Goal: Transaction & Acquisition: Purchase product/service

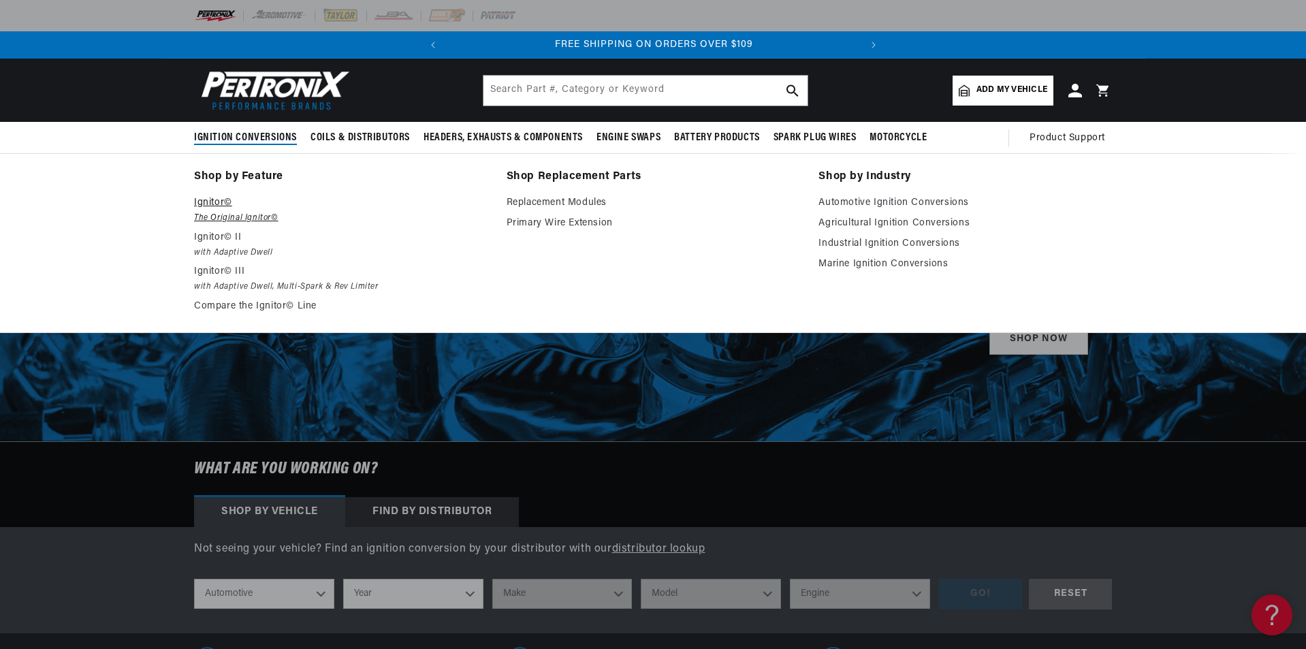
scroll to position [0, 413]
click at [242, 272] on p "Ignitor© III" at bounding box center [340, 272] width 293 height 16
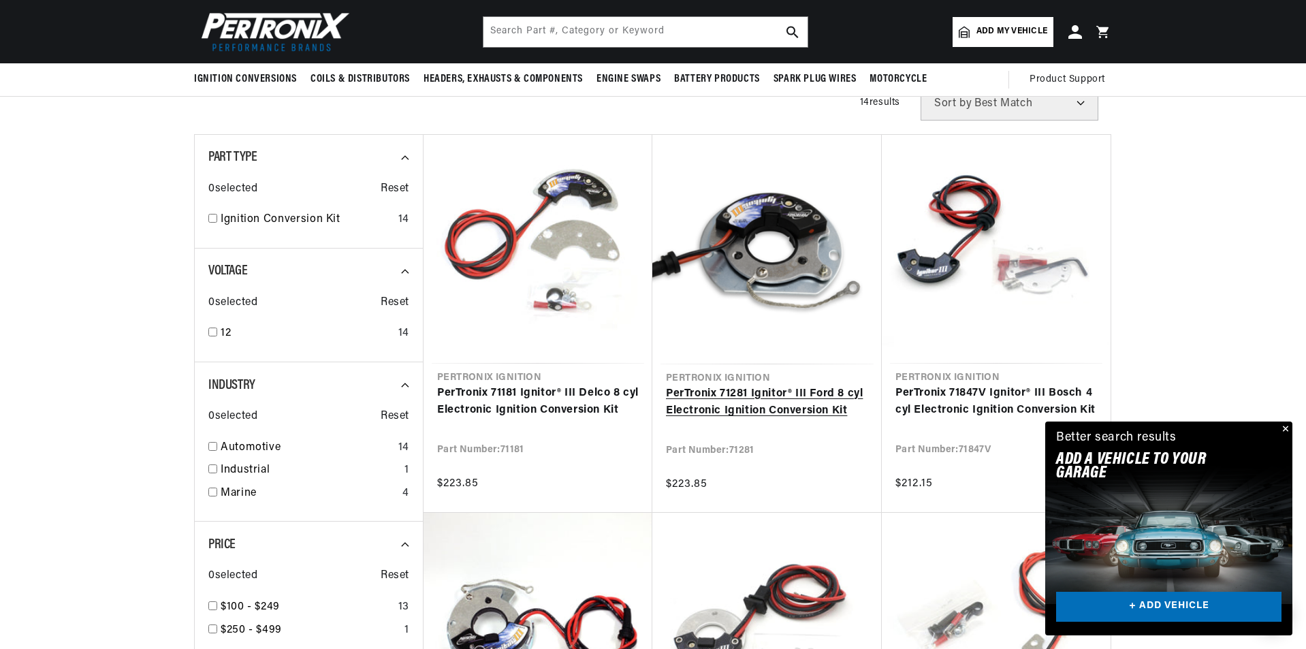
scroll to position [272, 0]
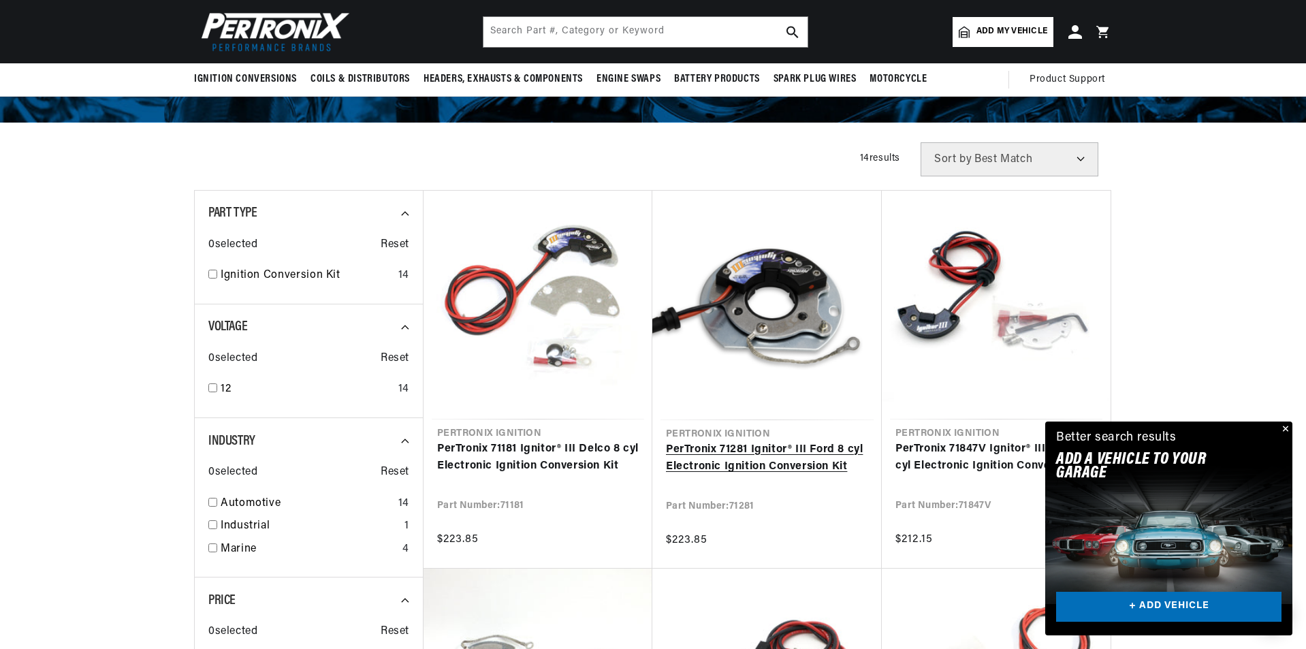
click at [763, 456] on link "PerTronix 71281 Ignitor® III Ford 8 cyl Electronic Ignition Conversion Kit" at bounding box center [767, 458] width 202 height 35
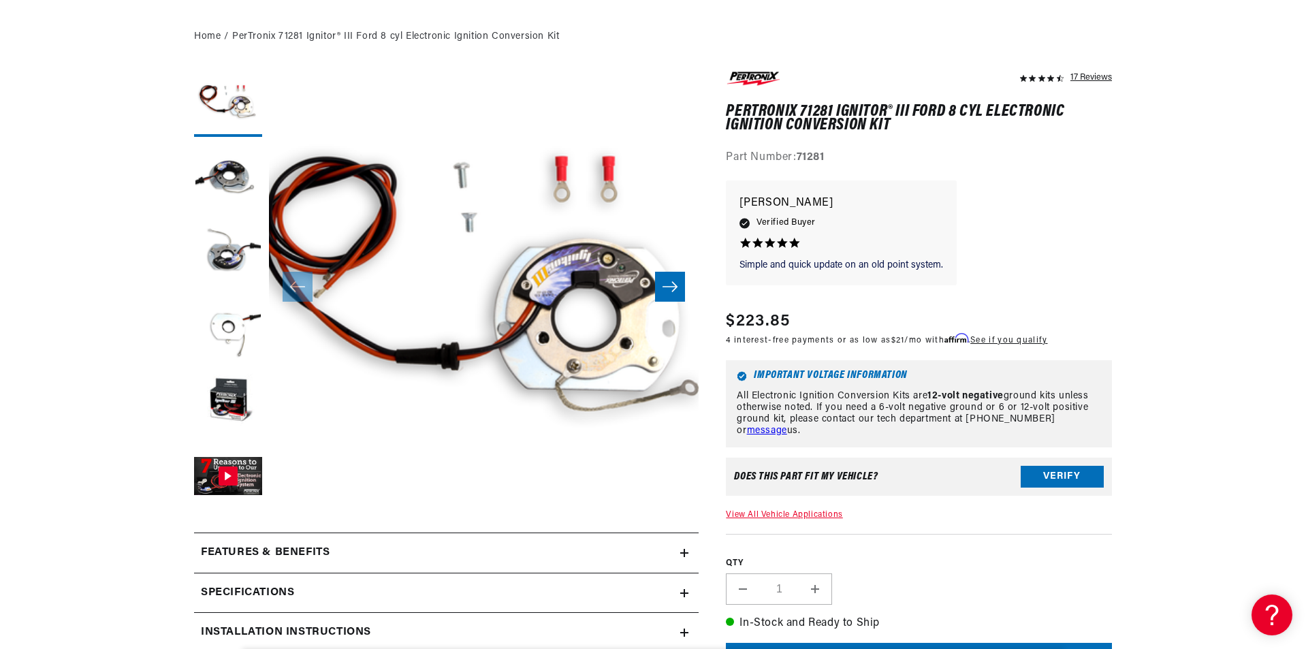
scroll to position [409, 0]
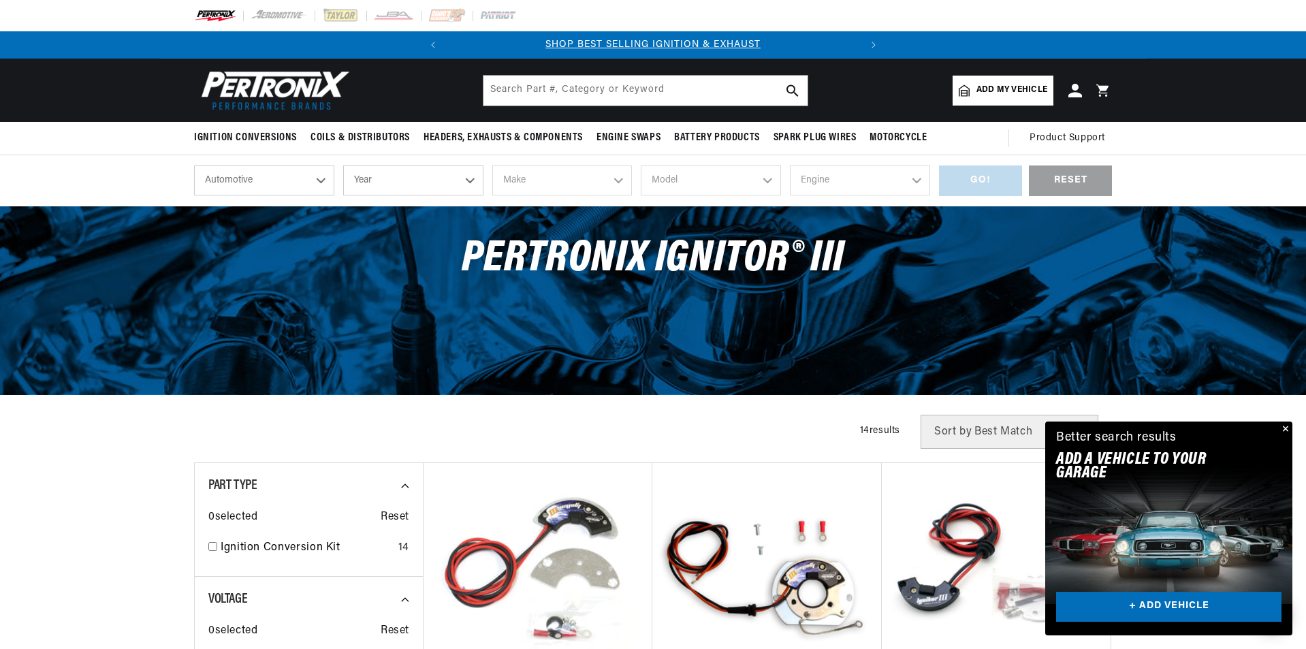
click at [383, 186] on select "Year 2026 2025 2024 2023 2022 2021 2020 2019 2018 2017 2016 2015 2014 2013 2012…" at bounding box center [413, 180] width 140 height 30
select select "1970"
click at [343, 165] on select "Year 2026 2025 2024 2023 2022 2021 2020 2019 2018 2017 2016 2015 2014 2013 2012…" at bounding box center [413, 180] width 140 height 30
click at [408, 184] on select "2026 2025 2024 2023 2022 2021 2020 2019 2018 2017 2016 2015 2014 2013 2012 2011…" at bounding box center [413, 180] width 140 height 30
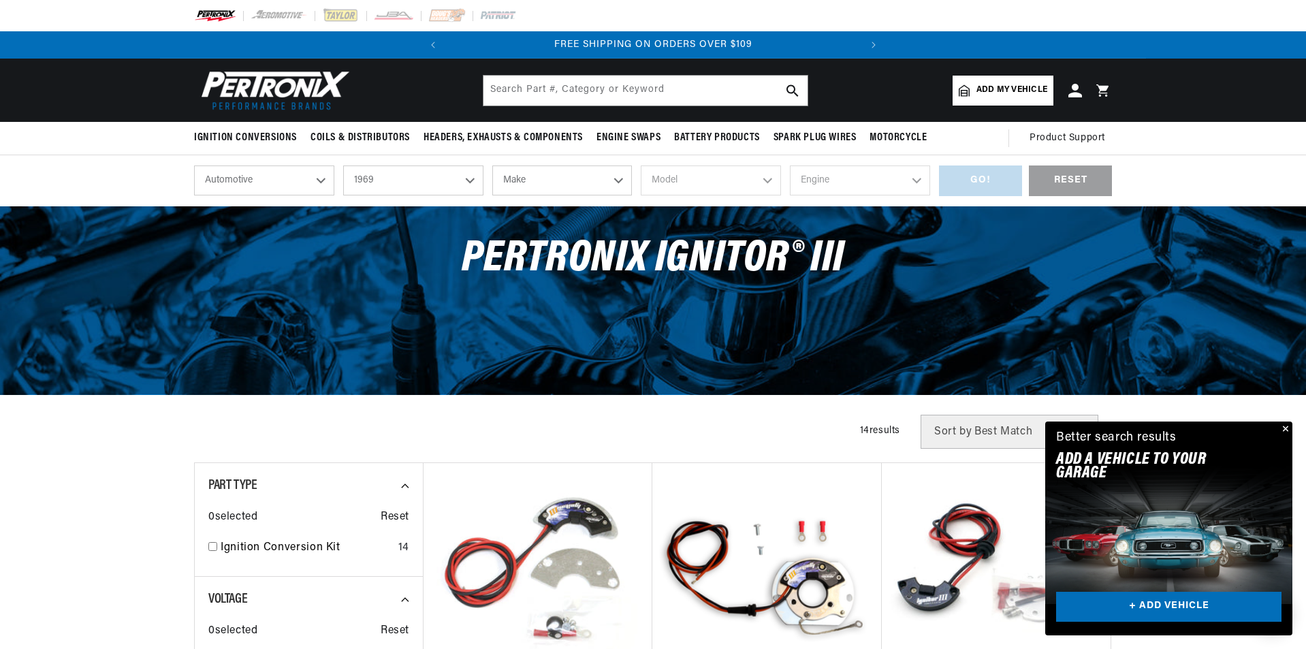
click at [343, 165] on select "2026 2025 2024 2023 2022 2021 2020 2019 2018 2017 2016 2015 2014 2013 2012 2011…" at bounding box center [413, 180] width 140 height 30
select select "1969"
click at [620, 182] on select "Make Alfa Romeo American Motors Aston Martin Austin Austin Healey Avanti BMW Bu…" at bounding box center [562, 180] width 140 height 30
select select "Ford"
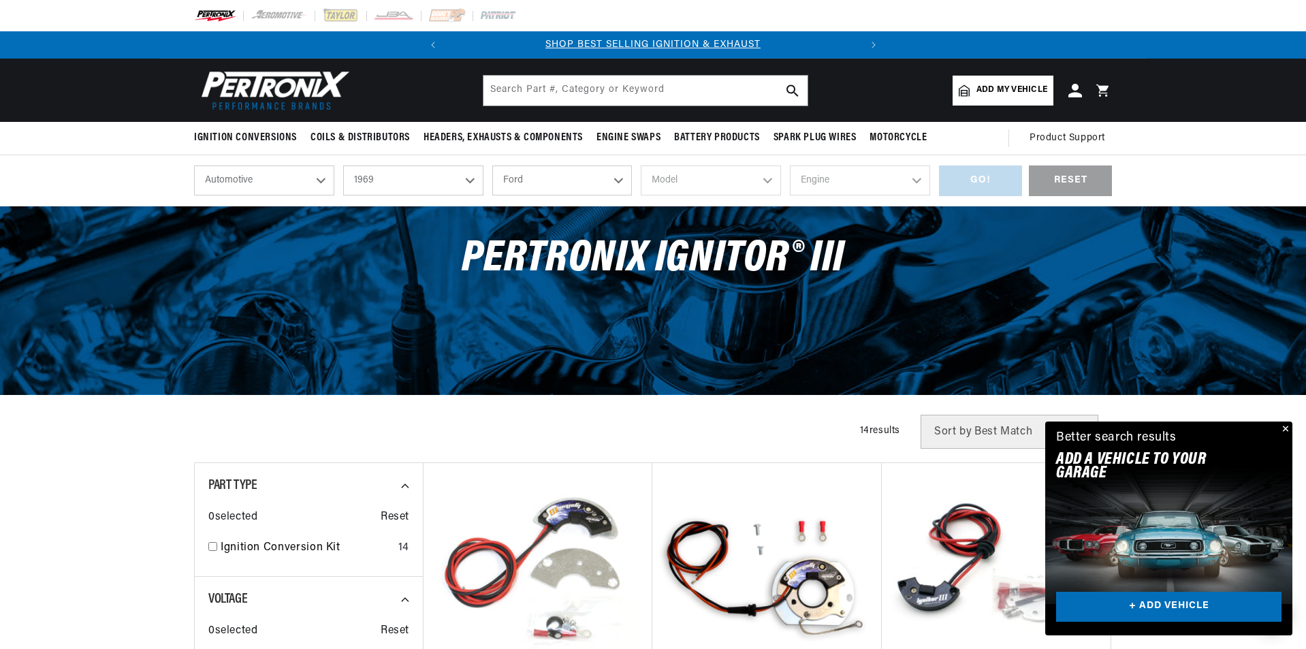
click at [492, 165] on select "Make Alfa Romeo American Motors Aston Martin Austin Austin Healey Avanti BMW Bu…" at bounding box center [562, 180] width 140 height 30
select select "Ford"
click at [689, 188] on select "Model" at bounding box center [711, 180] width 140 height 30
click at [688, 182] on select "Model Bronco Country Sedan Country Squire Custom Custom 500 E-100 Econoline E-2…" at bounding box center [711, 180] width 140 height 30
select select "Mustang"
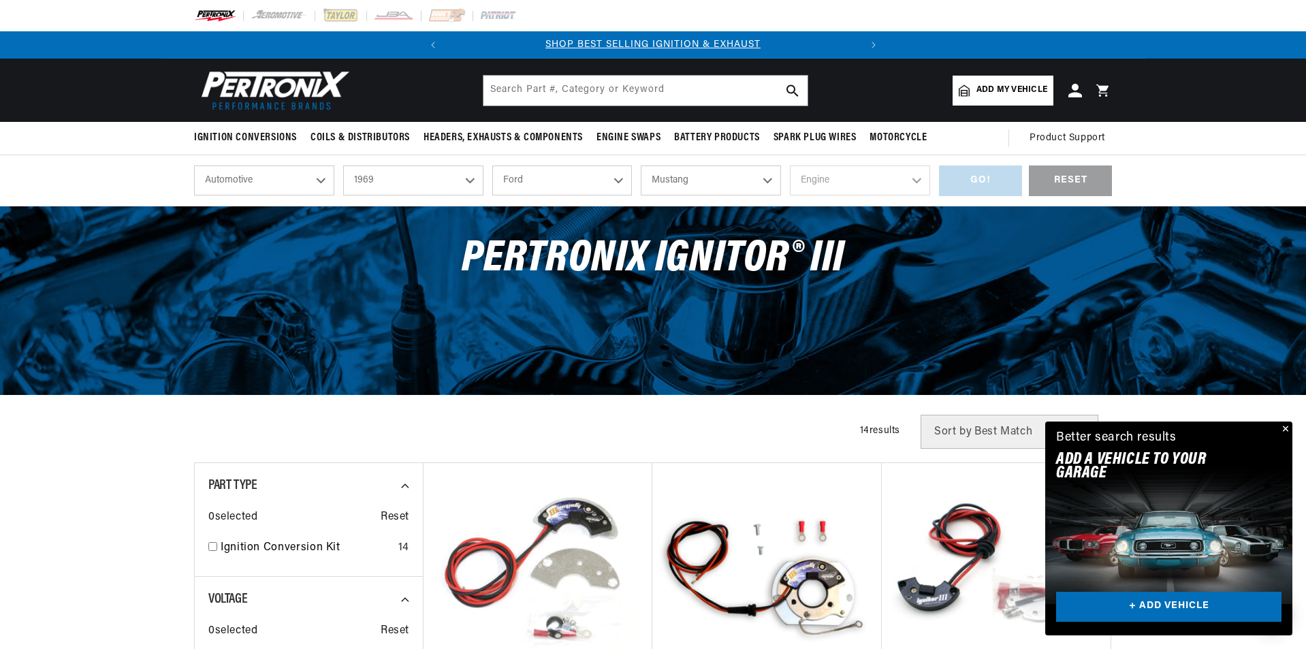
click at [641, 165] on select "Model Bronco Country Sedan Country Squire Custom Custom 500 E-100 Econoline E-2…" at bounding box center [711, 180] width 140 height 30
select select "Mustang"
click at [812, 174] on select "Engine 4.3L 200cid / 3.3L 250cid / 4.1L 289cid / 4.7L 302cid / 5.0L 351cid / 5.…" at bounding box center [860, 180] width 140 height 30
select select "351W"
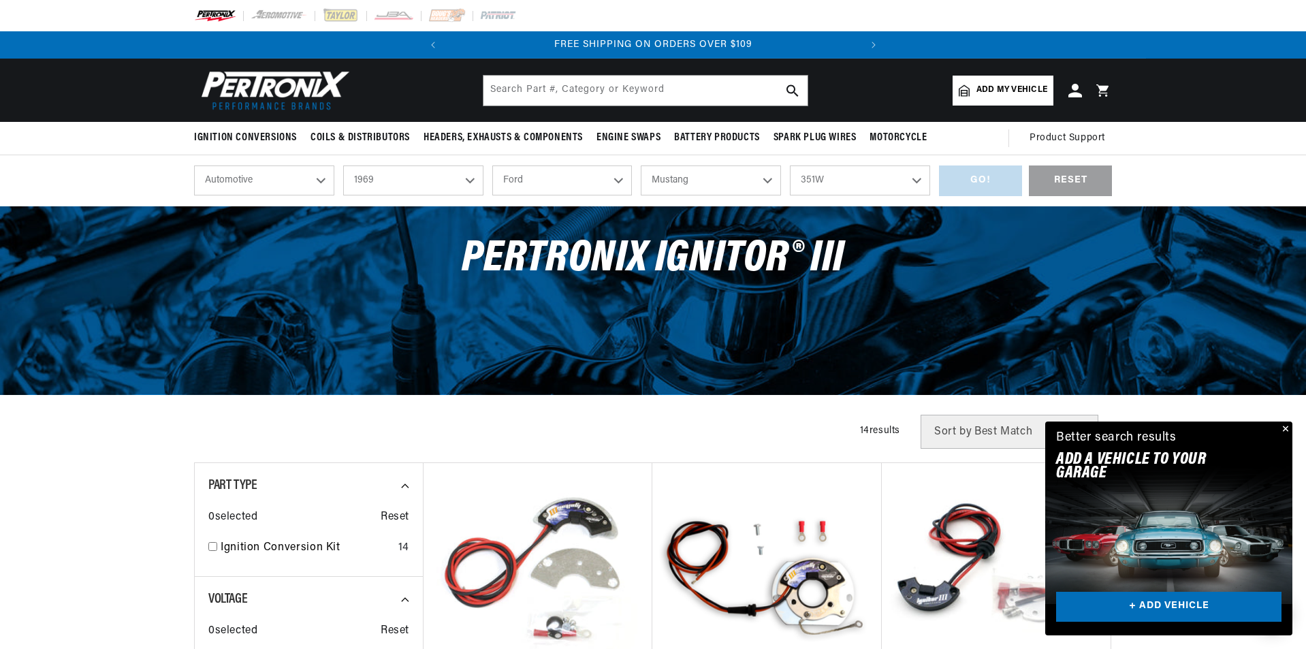
click at [790, 165] on select "Engine 4.3L 200cid / 3.3L 250cid / 4.1L 289cid / 4.7L 302cid / 5.0L 351cid / 5.…" at bounding box center [860, 180] width 140 height 30
select select "351W"
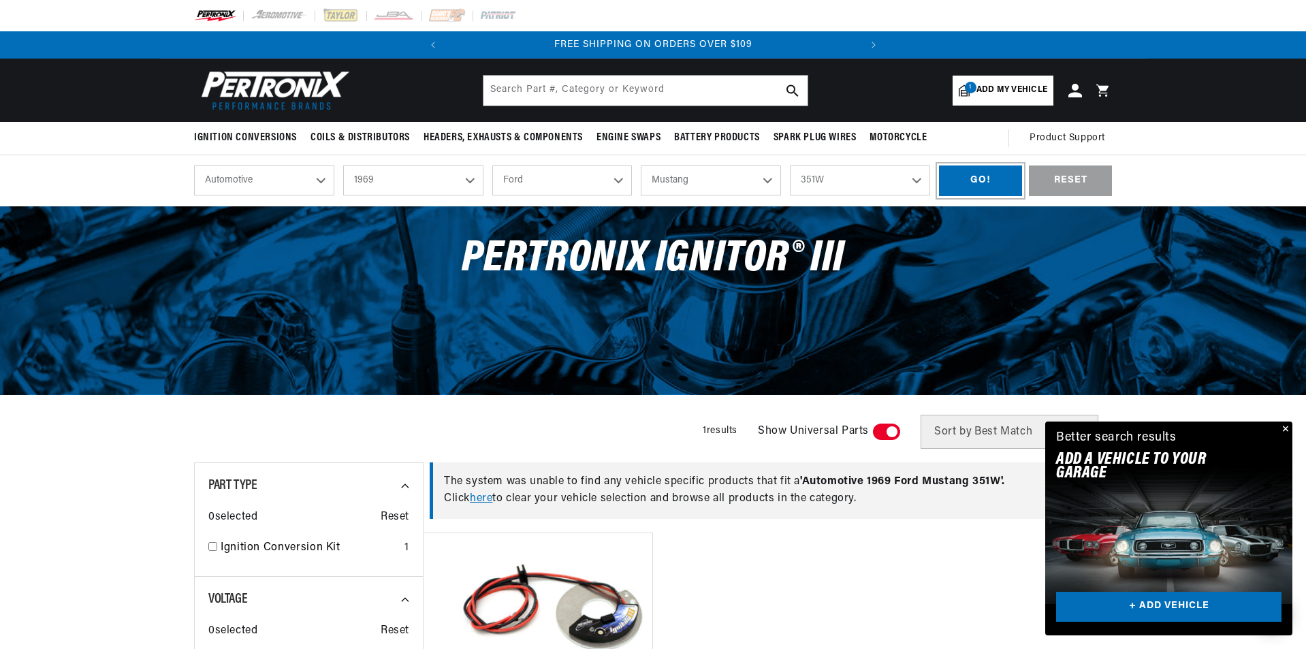
click at [961, 176] on div "GO!" at bounding box center [980, 180] width 83 height 31
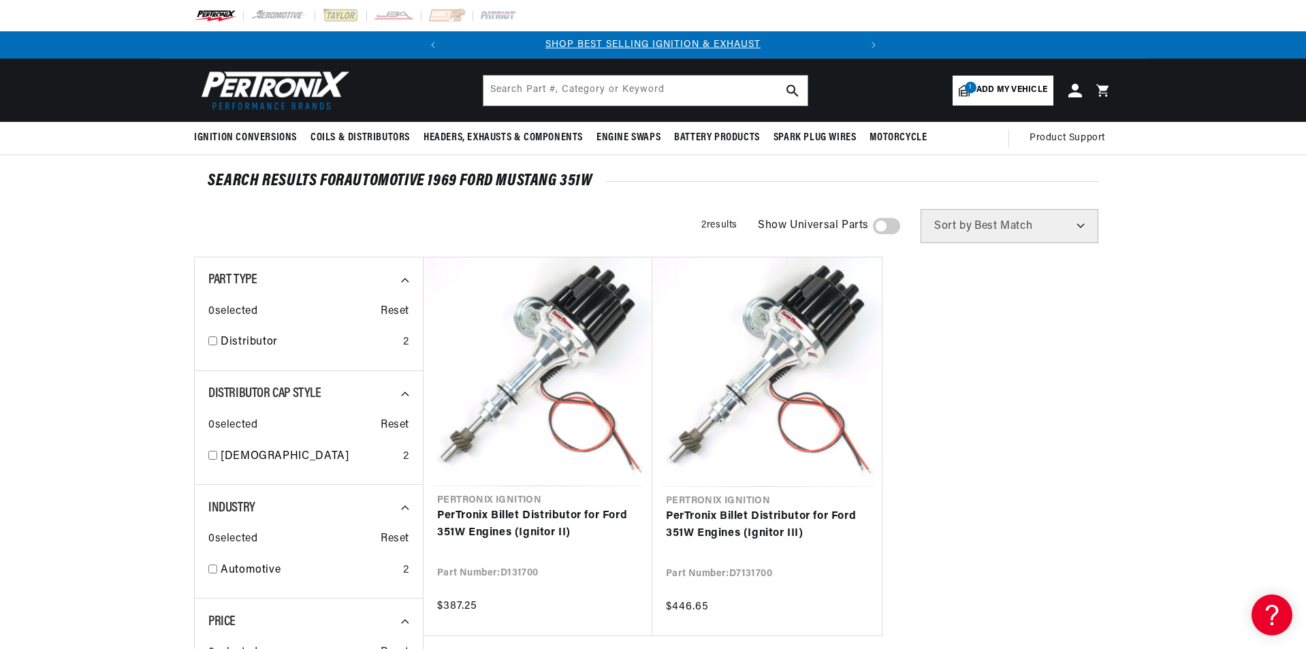
click at [881, 223] on span at bounding box center [886, 226] width 27 height 16
click at [881, 229] on input "checkbox" at bounding box center [880, 229] width 9 height 0
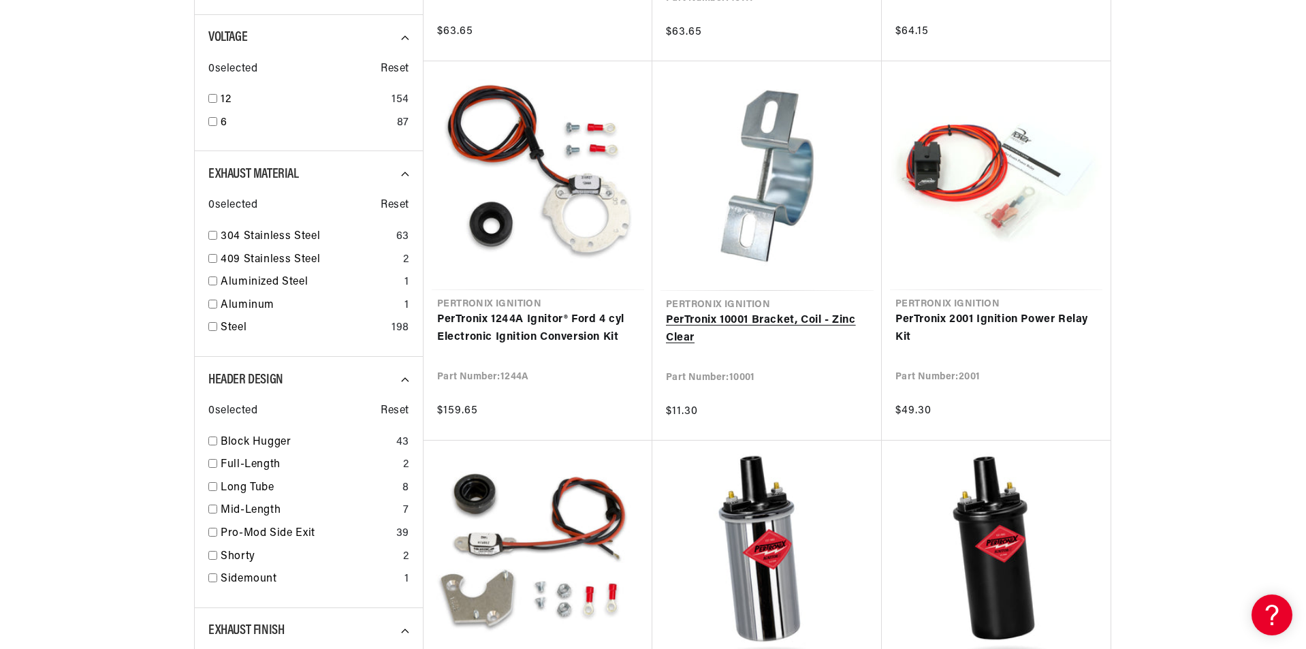
scroll to position [0, 413]
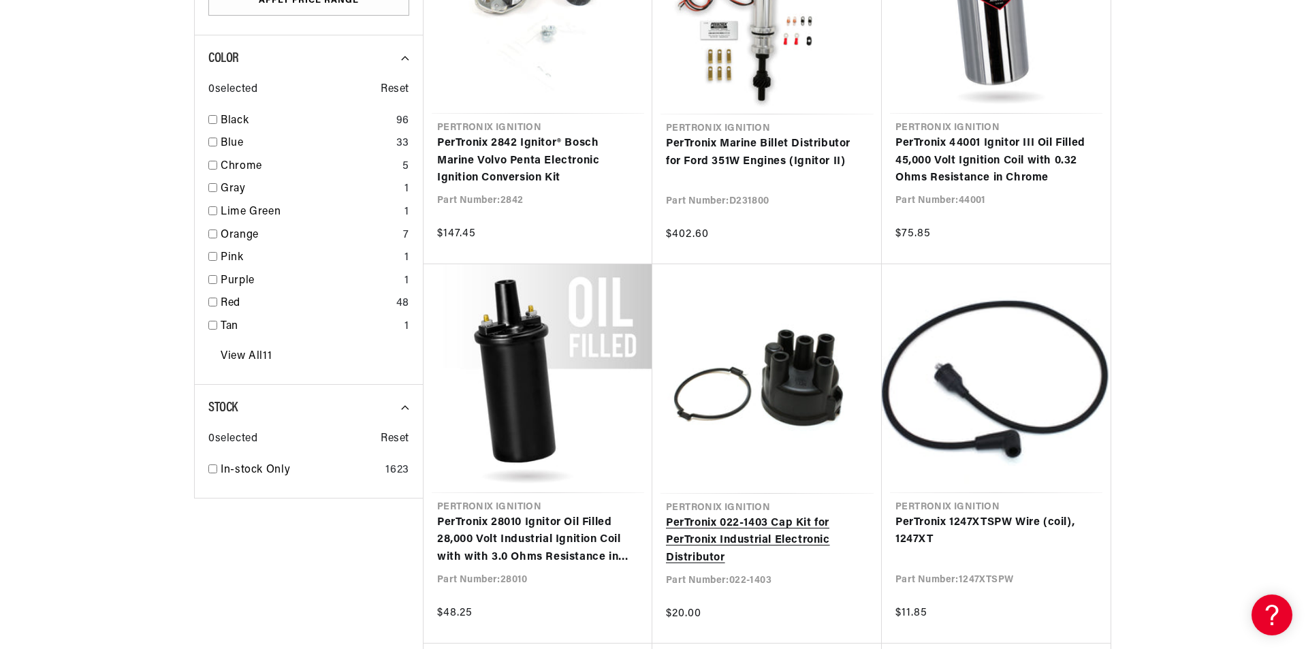
scroll to position [0, 413]
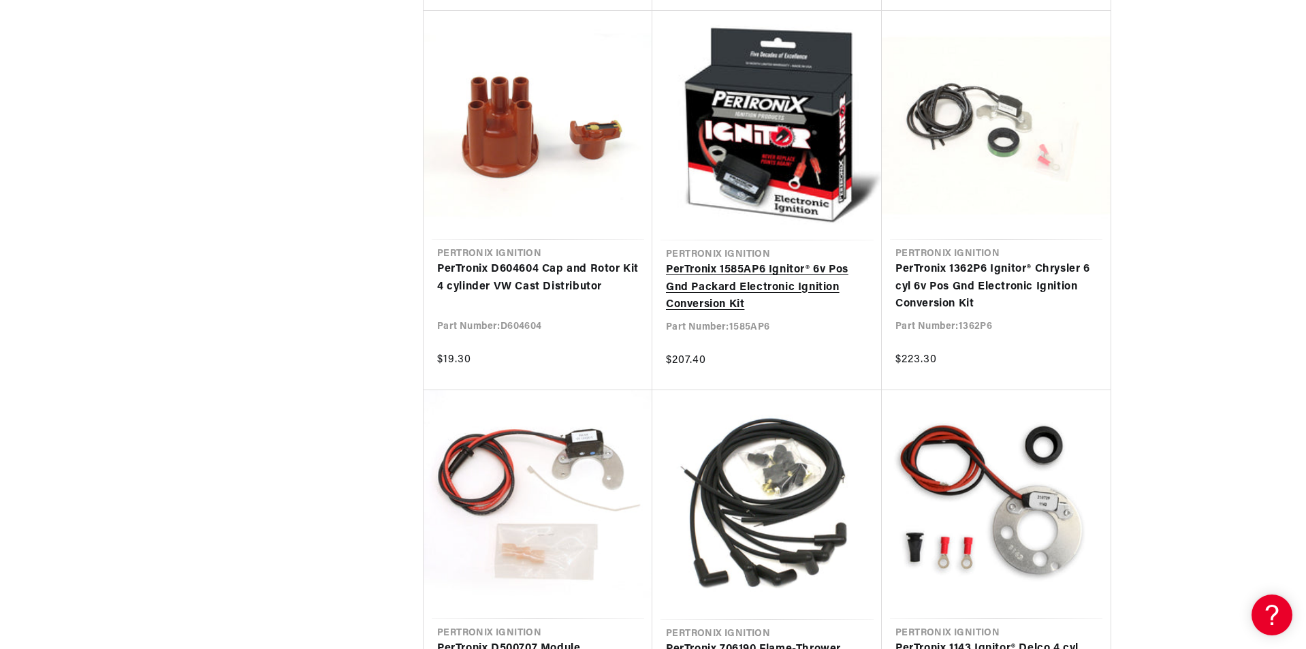
scroll to position [5311, 0]
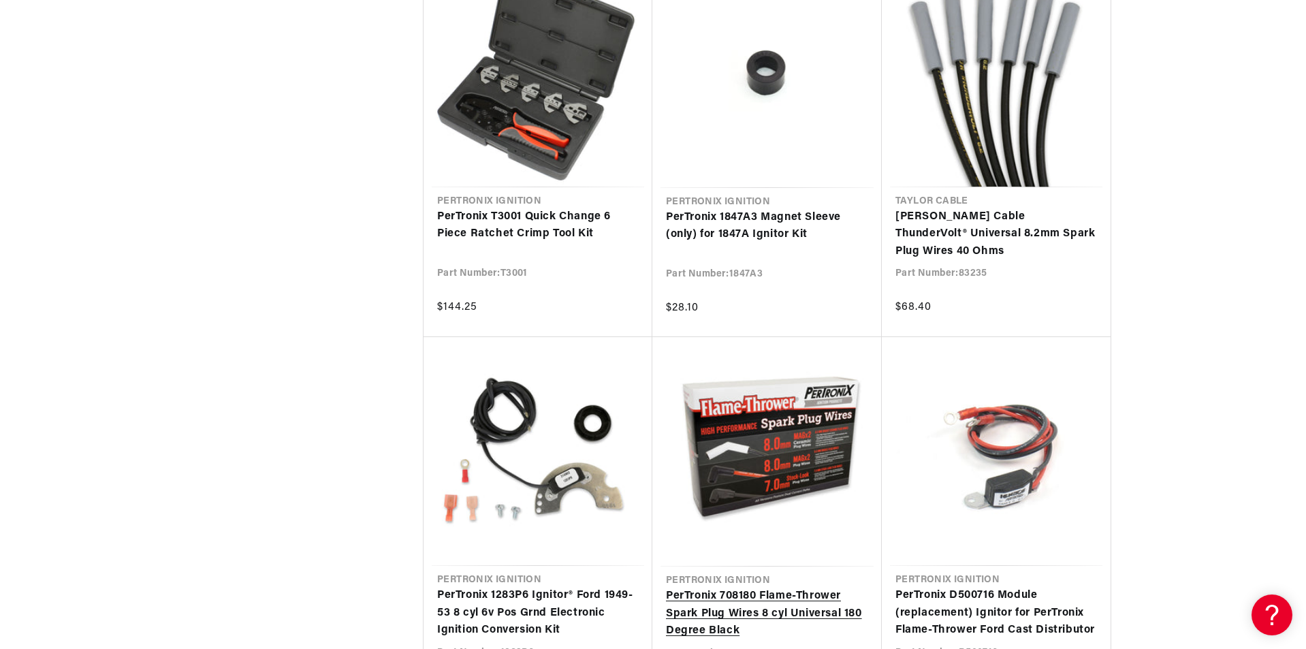
scroll to position [6060, 0]
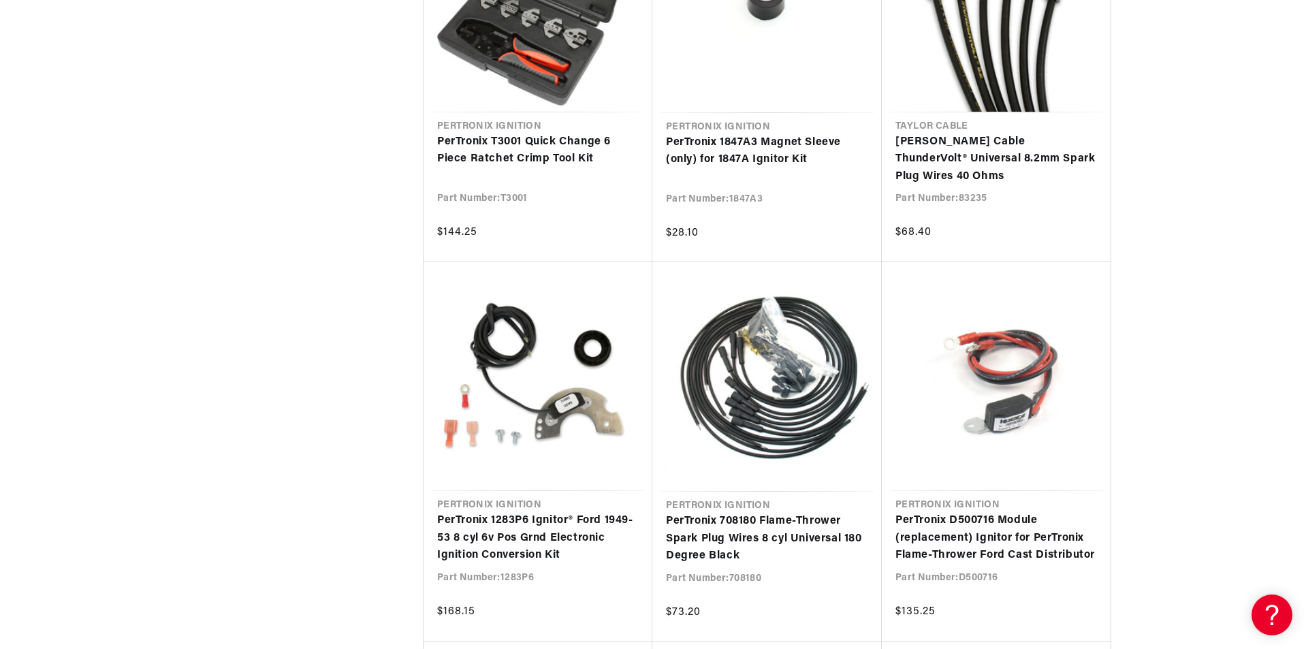
drag, startPoint x: 1305, startPoint y: 481, endPoint x: 1307, endPoint y: 419, distance: 62.7
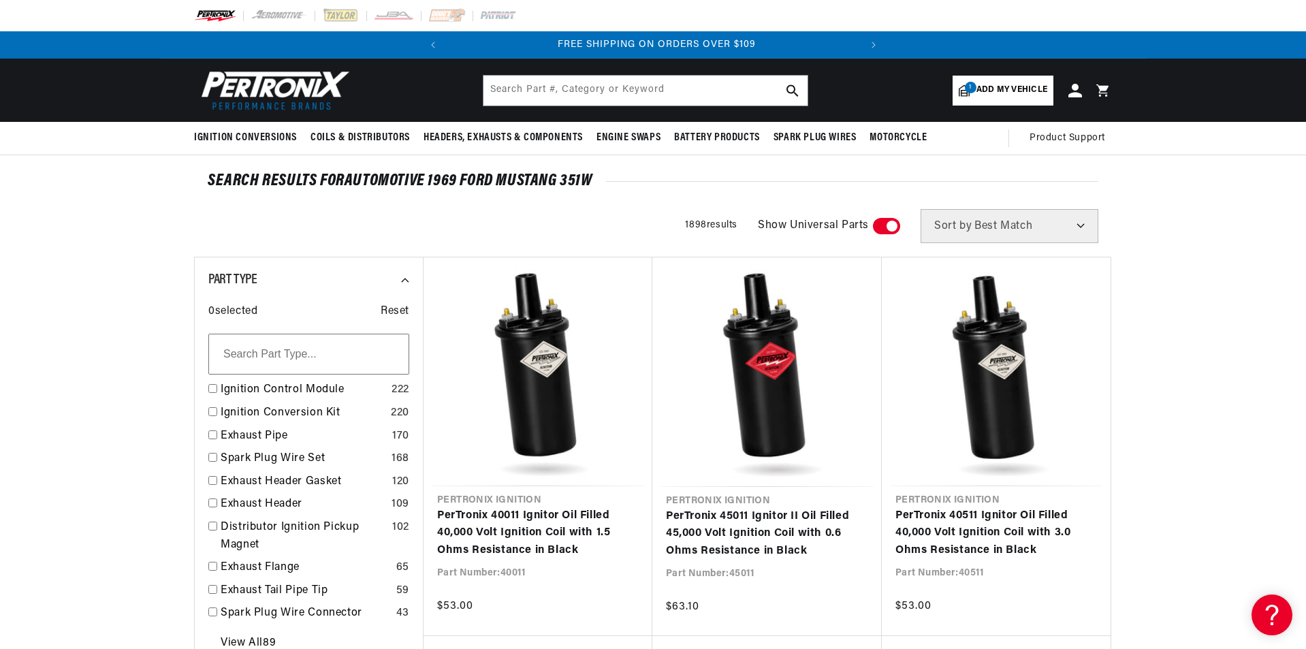
scroll to position [0, 413]
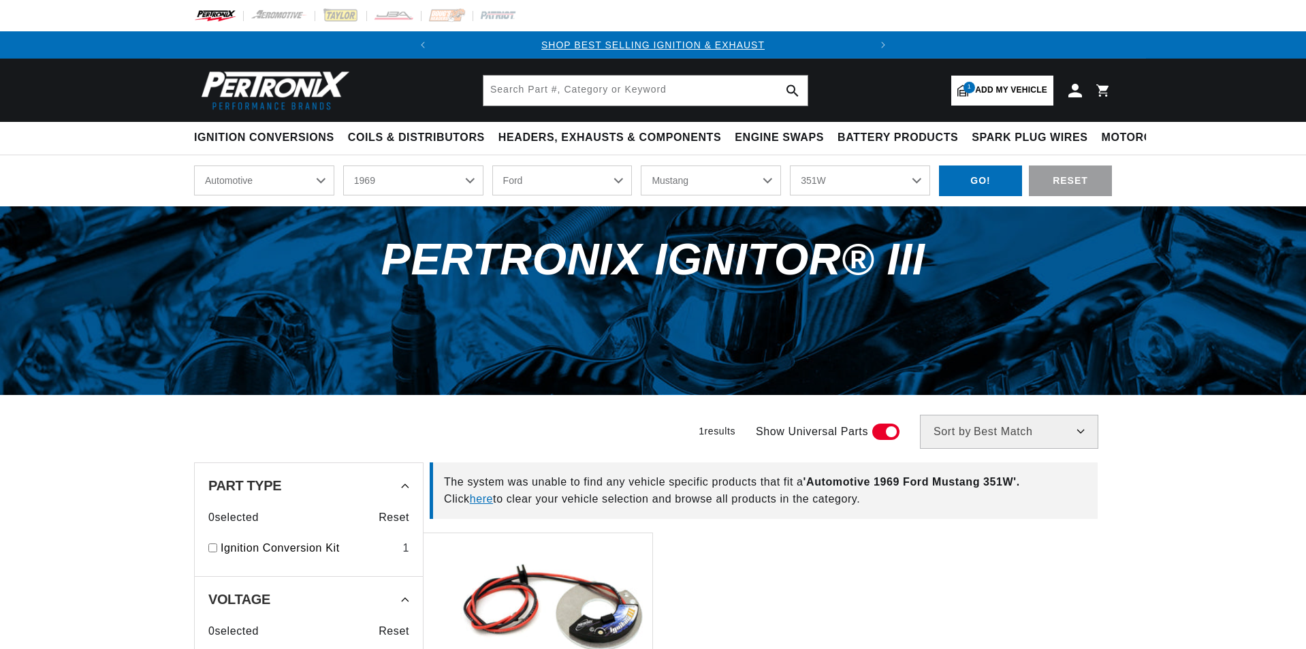
select select "1969"
select select "Ford"
select select "Mustang"
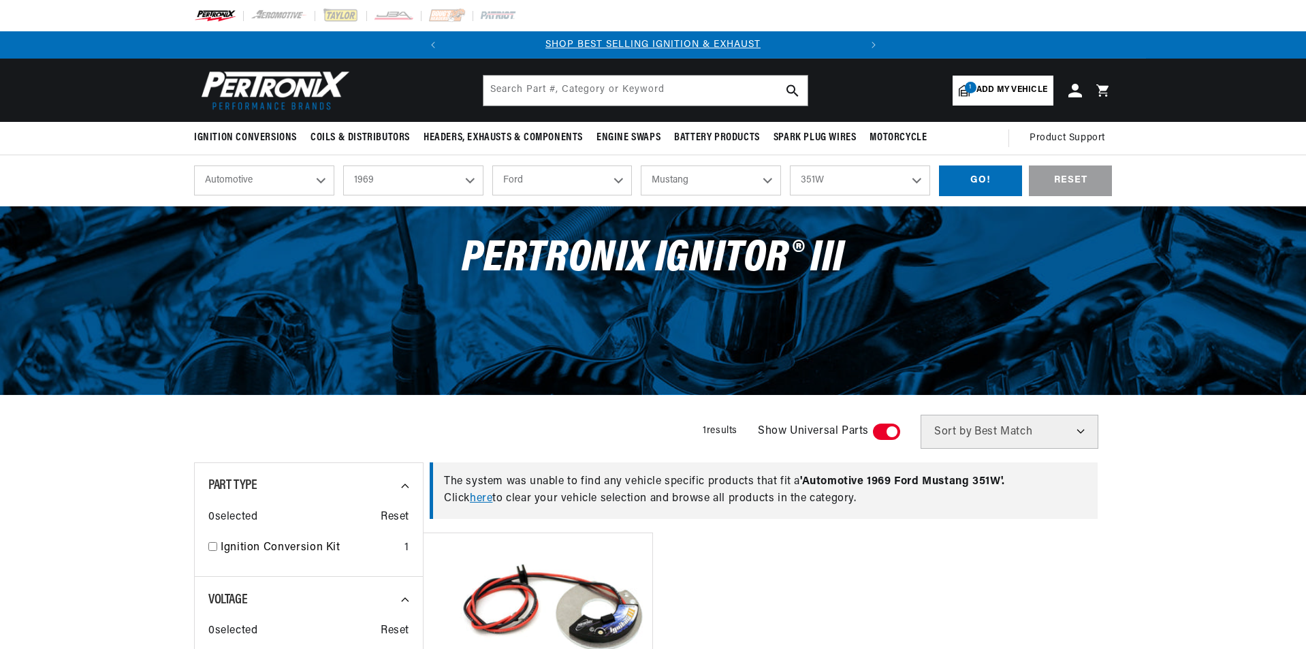
click at [888, 195] on select "4.3L 200cid / 3.3L 250cid / 4.1L 289cid / 4.7L 302cid / 5.0L 351cid / 5.8L 351W…" at bounding box center [860, 180] width 140 height 30
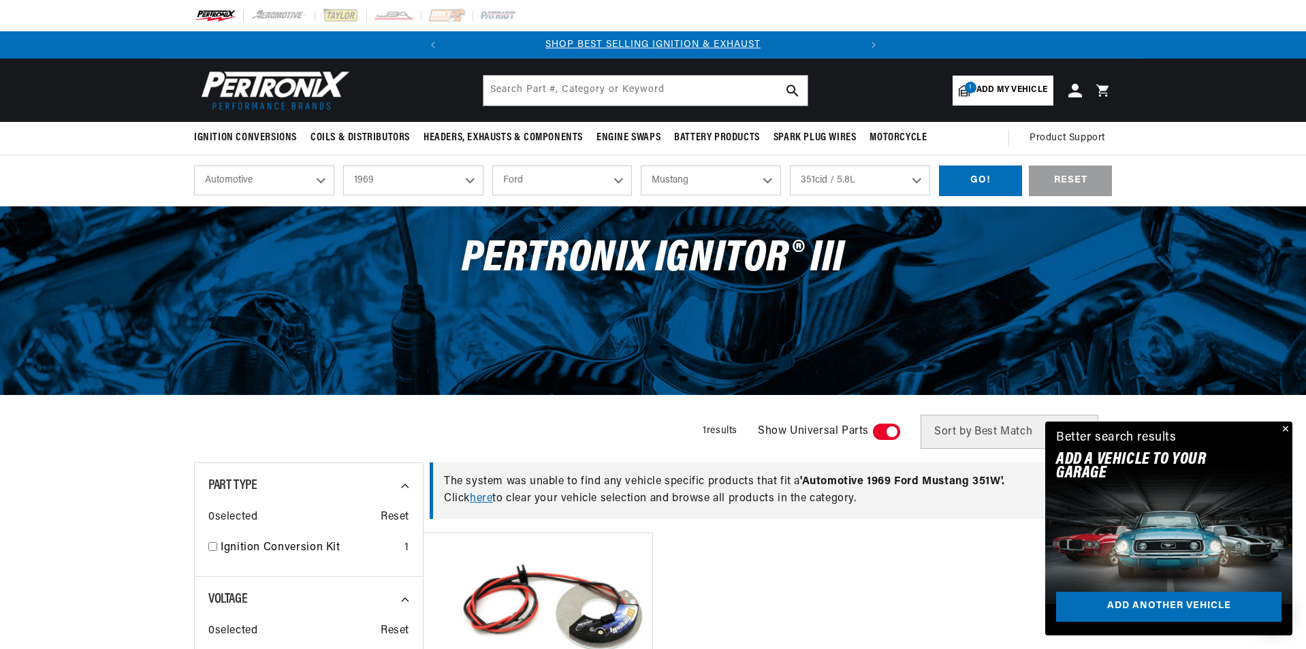
click at [790, 165] on select "4.3L 200cid / 3.3L 250cid / 4.1L 289cid / 4.7L 302cid / 5.0L 351cid / 5.8L 351W…" at bounding box center [860, 180] width 140 height 30
select select "351cid-5.8L"
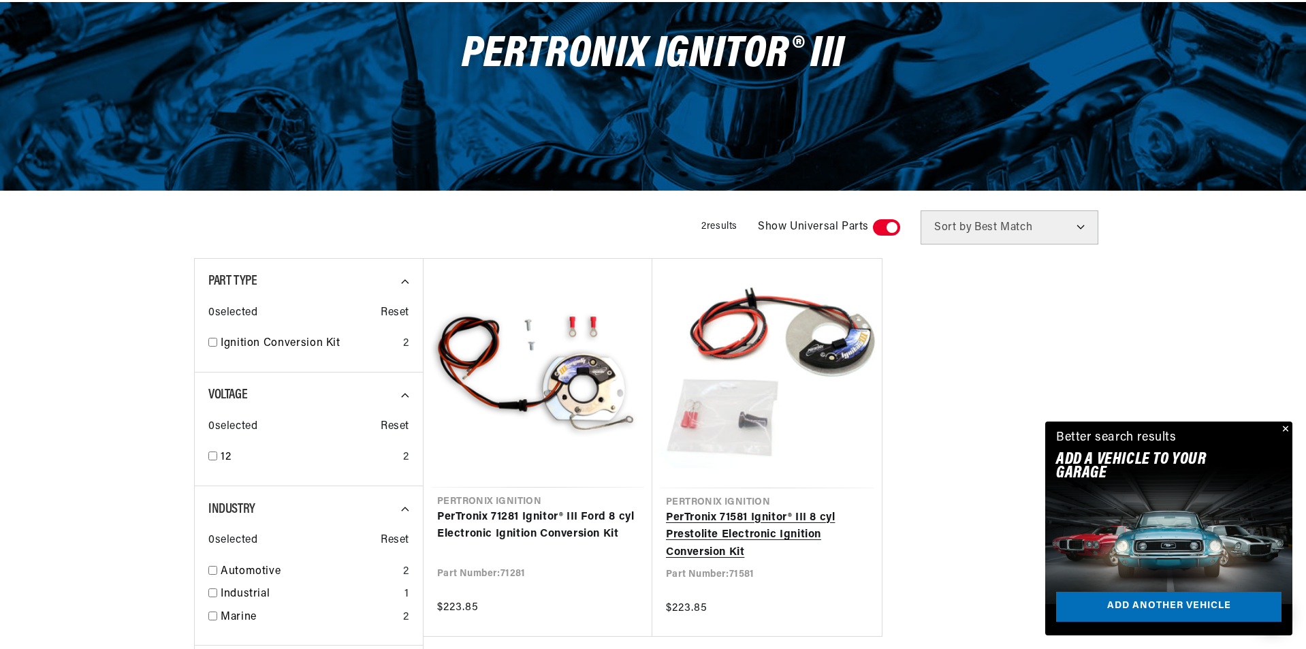
scroll to position [0, 413]
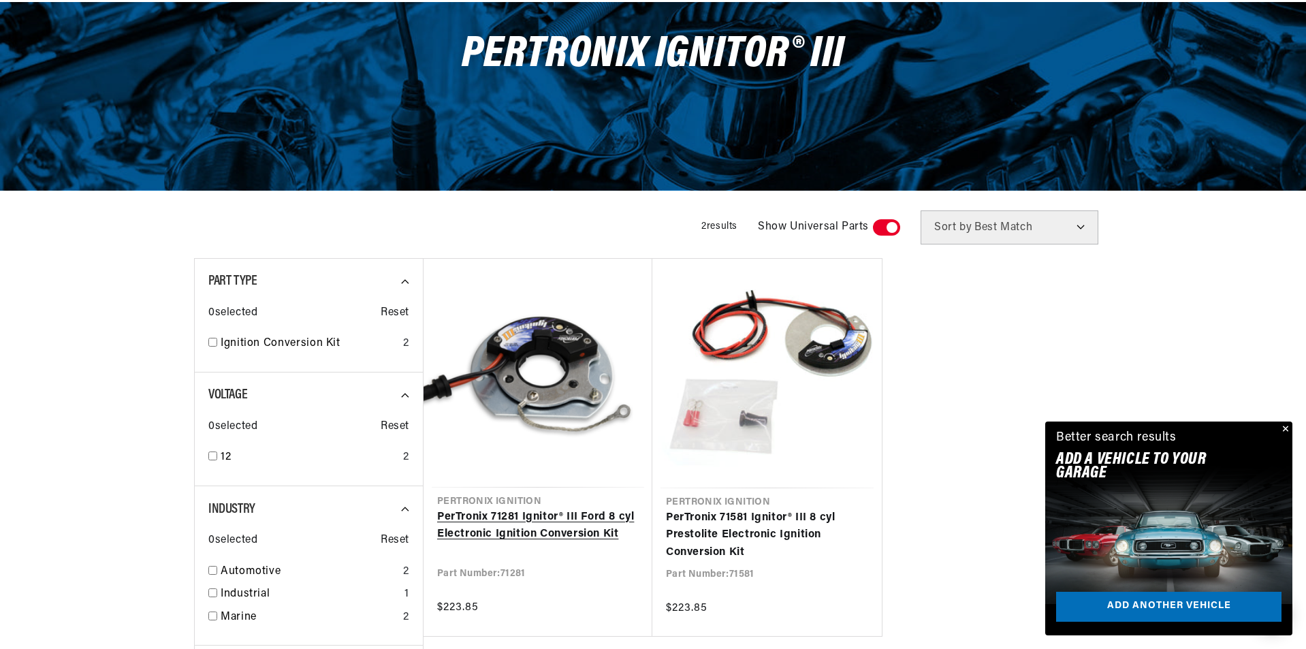
click at [584, 534] on link "PerTronix 71281 Ignitor® III Ford 8 cyl Electronic Ignition Conversion Kit" at bounding box center [538, 526] width 202 height 35
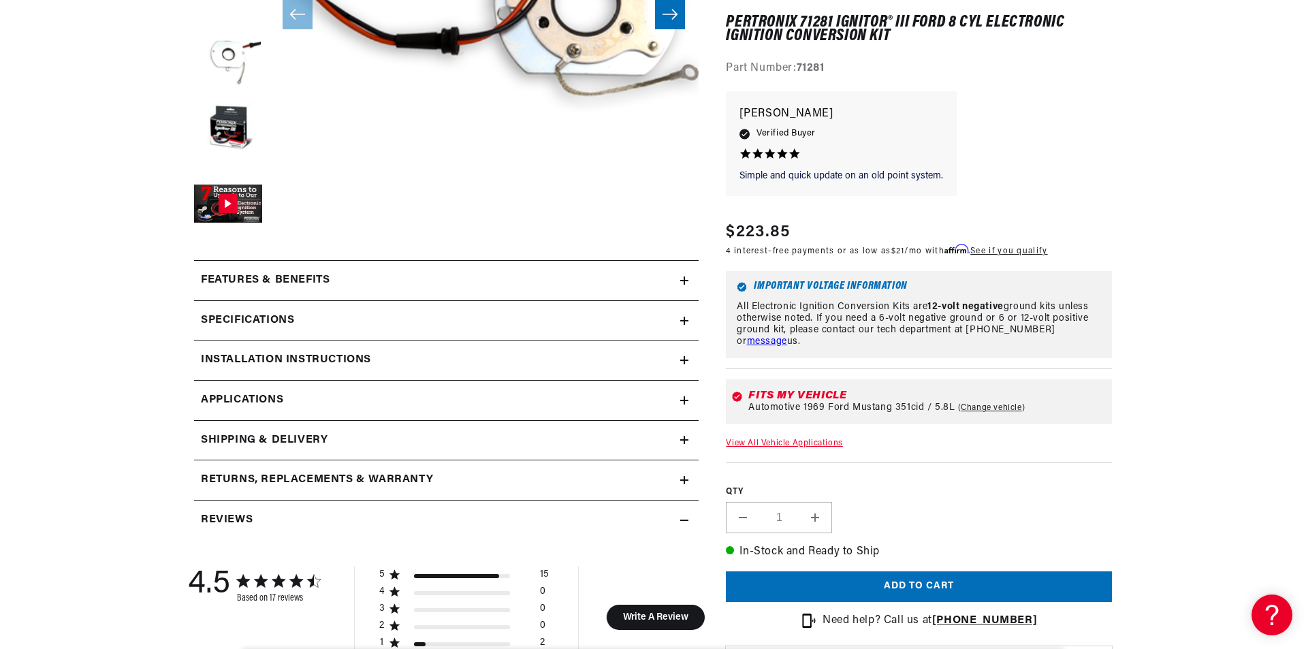
click at [309, 282] on h2 "Features & Benefits" at bounding box center [265, 281] width 129 height 18
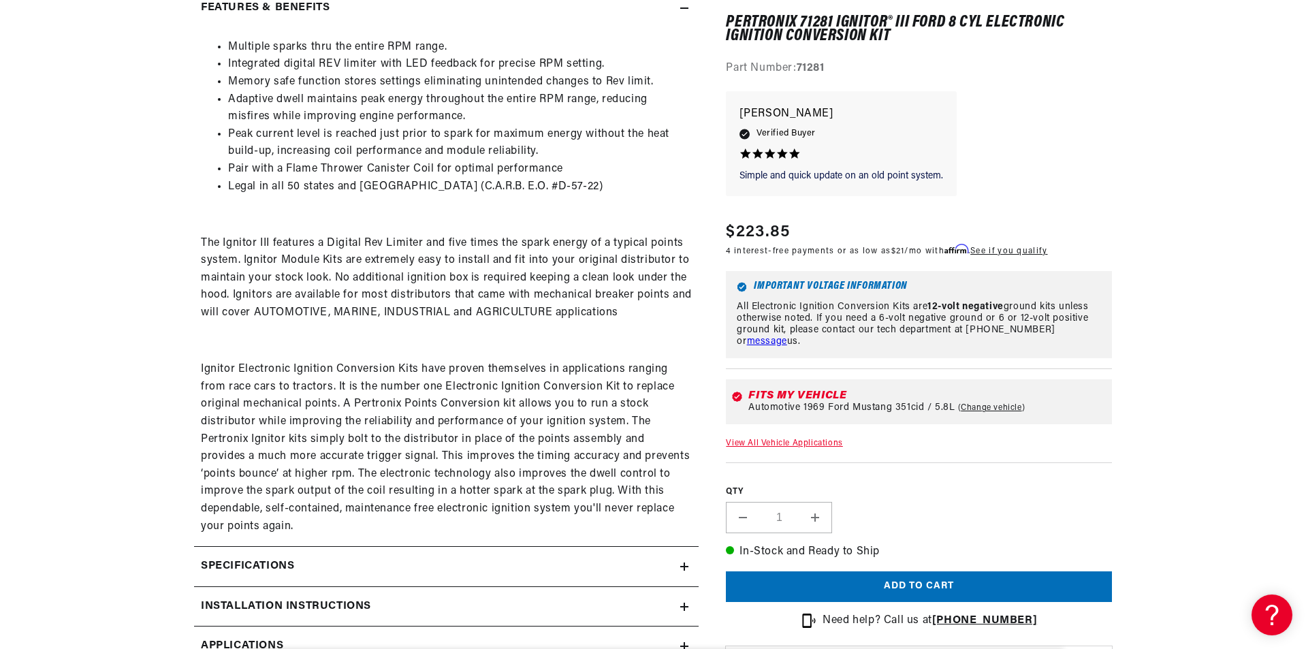
scroll to position [885, 0]
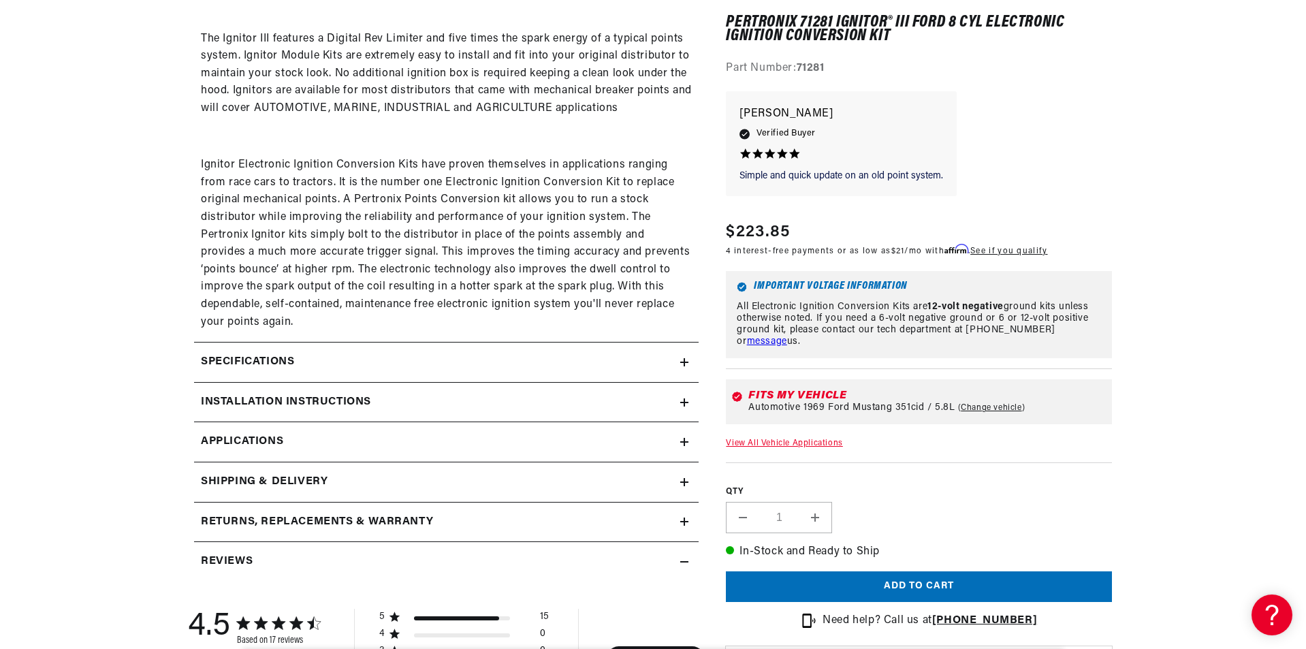
click at [370, 355] on div "Specifications" at bounding box center [437, 362] width 486 height 18
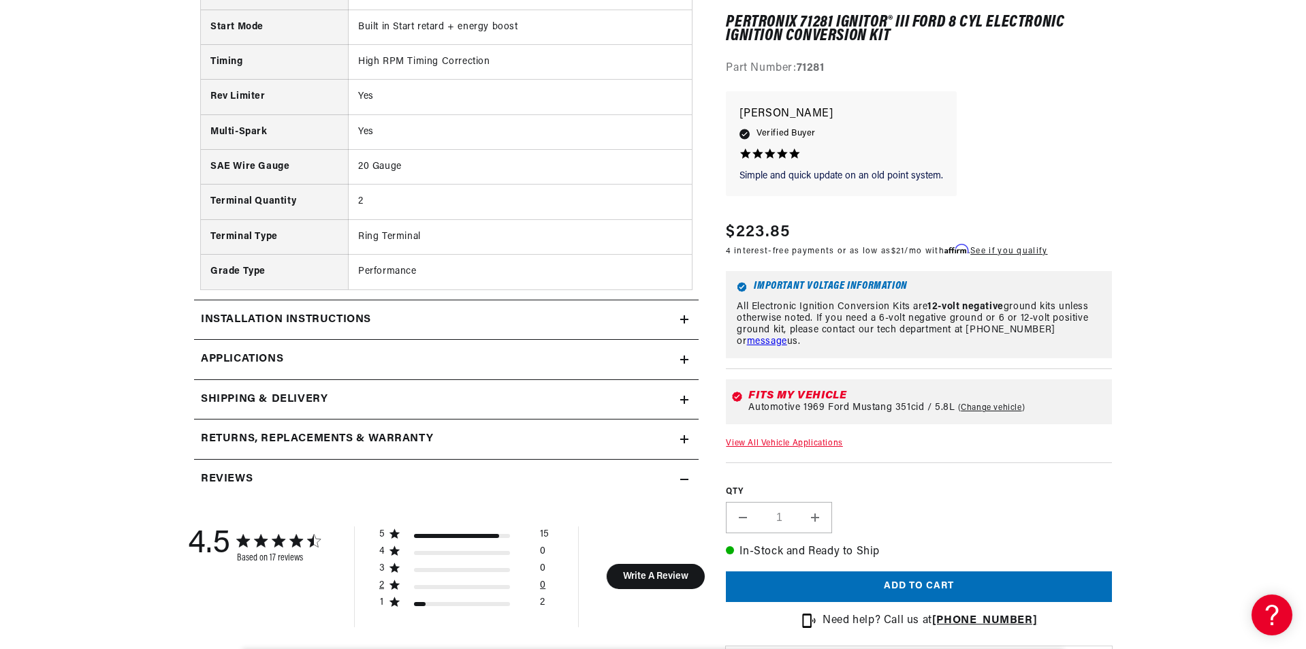
scroll to position [1634, 0]
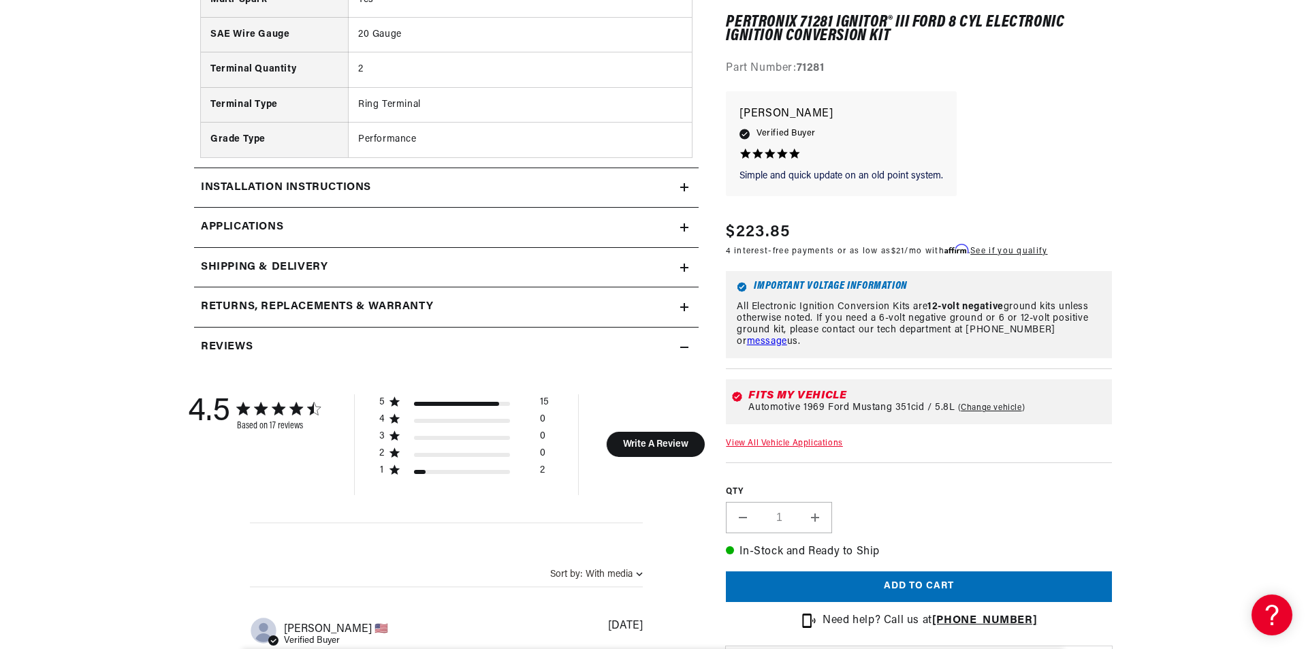
click at [349, 194] on h2 "Installation instructions" at bounding box center [286, 188] width 170 height 18
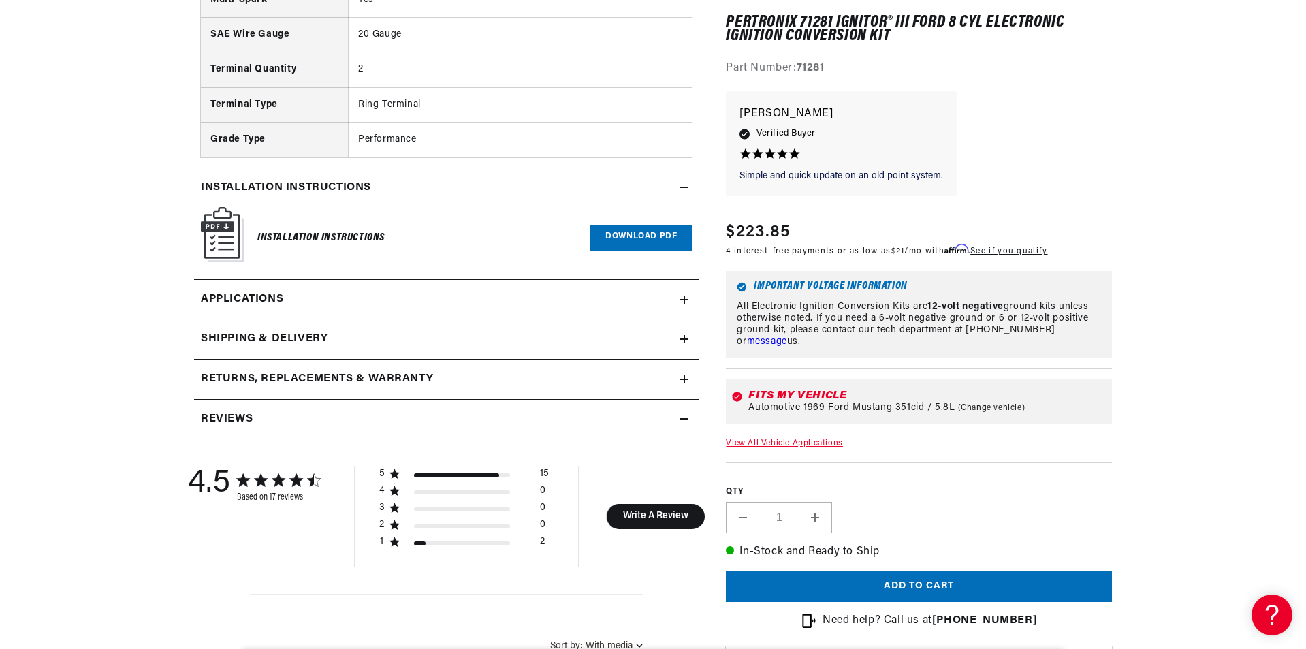
scroll to position [0, 0]
click at [646, 231] on link "Download PDF" at bounding box center [640, 237] width 101 height 25
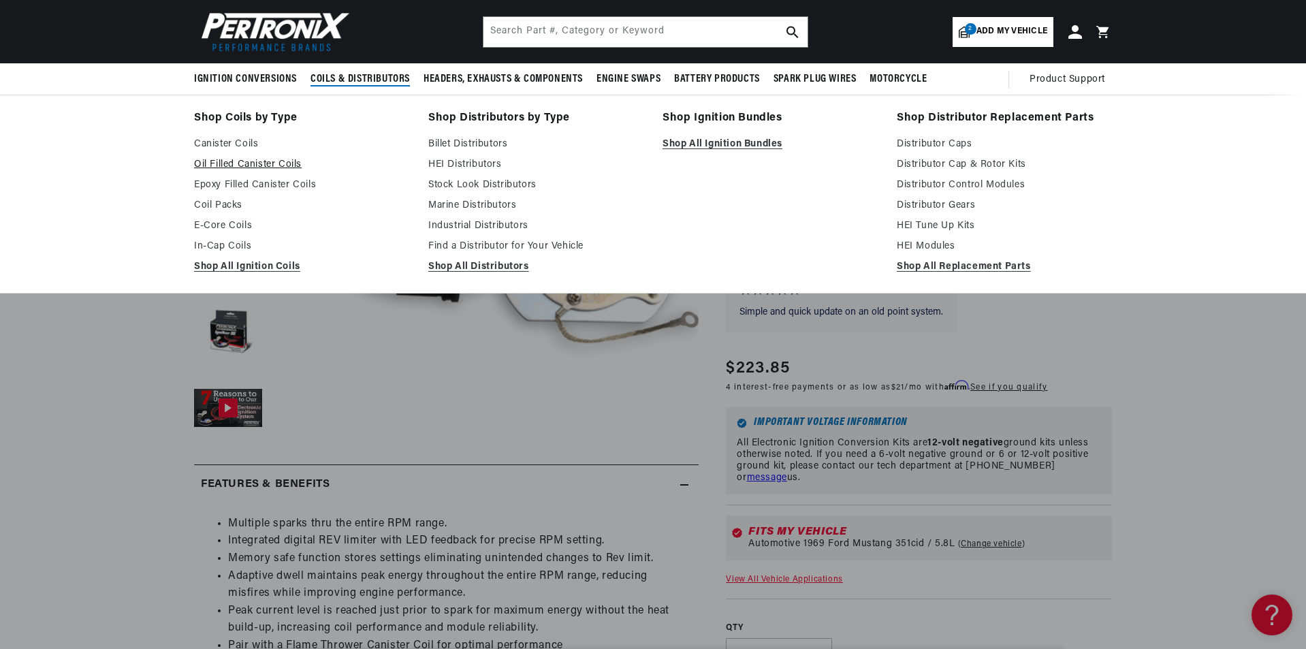
click at [274, 162] on link "Oil Filled Canister Coils" at bounding box center [301, 165] width 215 height 16
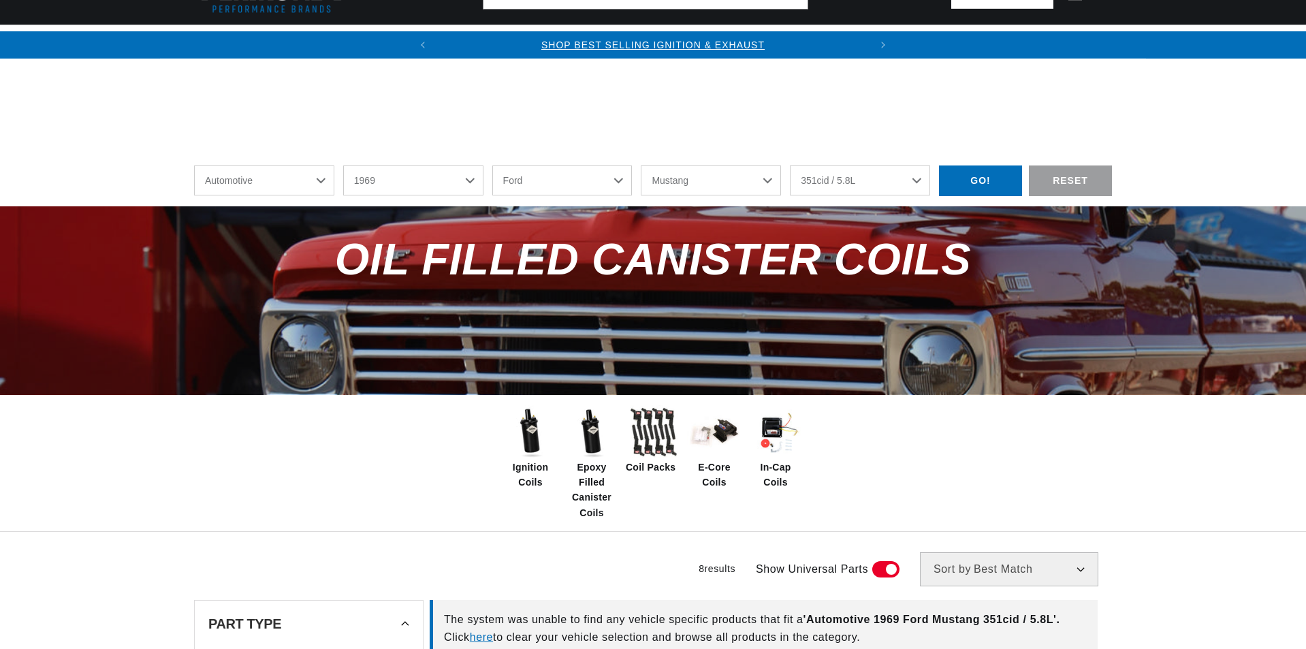
select select "1969"
select select "Ford"
select select "Mustang"
select select "351cid-5.8L"
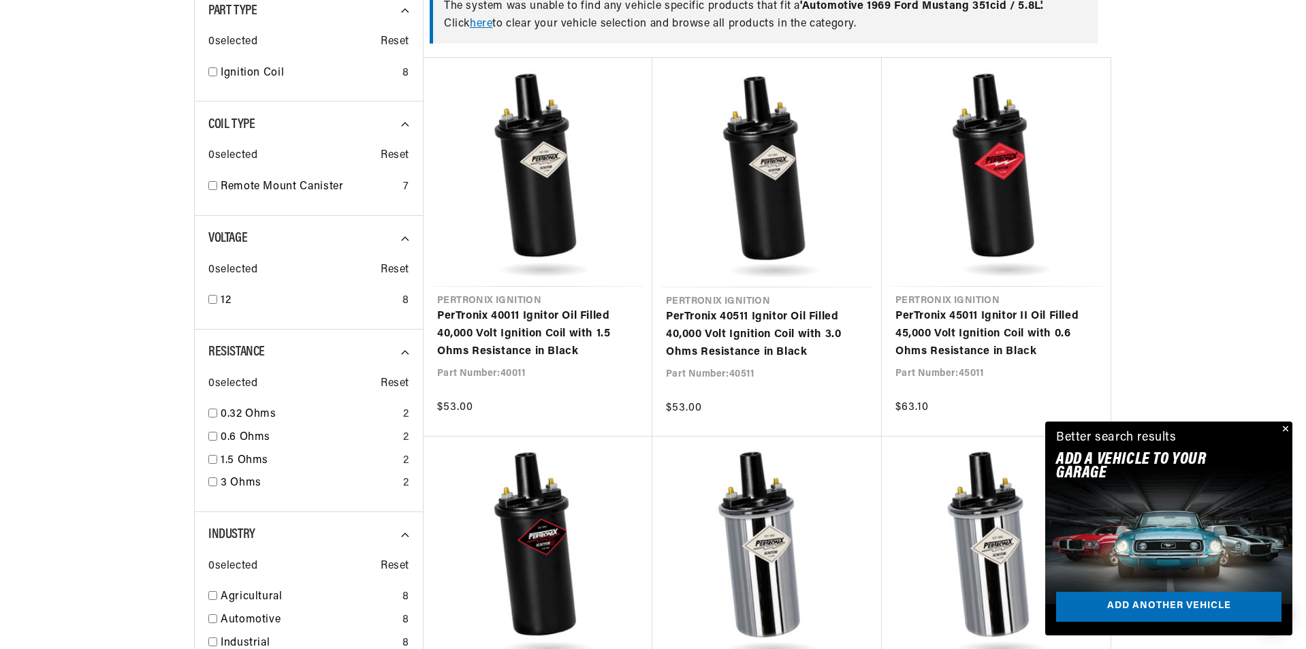
scroll to position [0, 413]
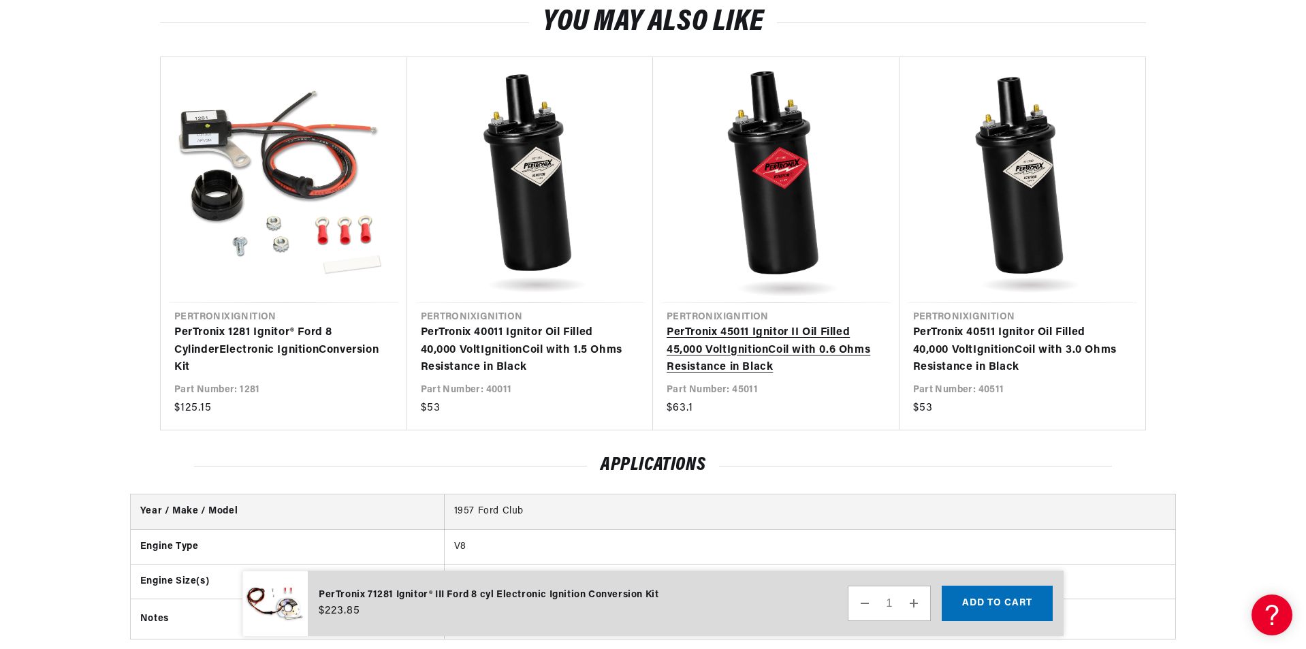
scroll to position [0, 413]
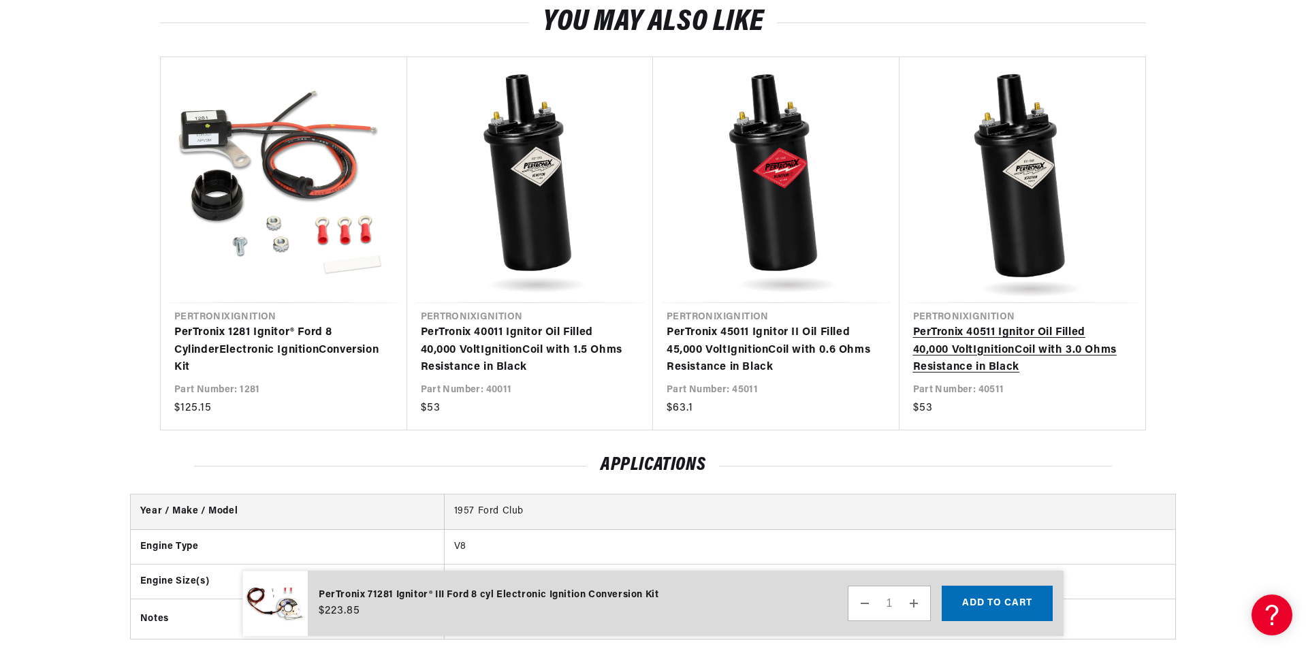
click at [980, 369] on link "PerTronix 40511 Ignitor Oil Filled 40,000 Volt Ignition Coil with 3.0 Ohms Resi…" at bounding box center [1016, 350] width 206 height 52
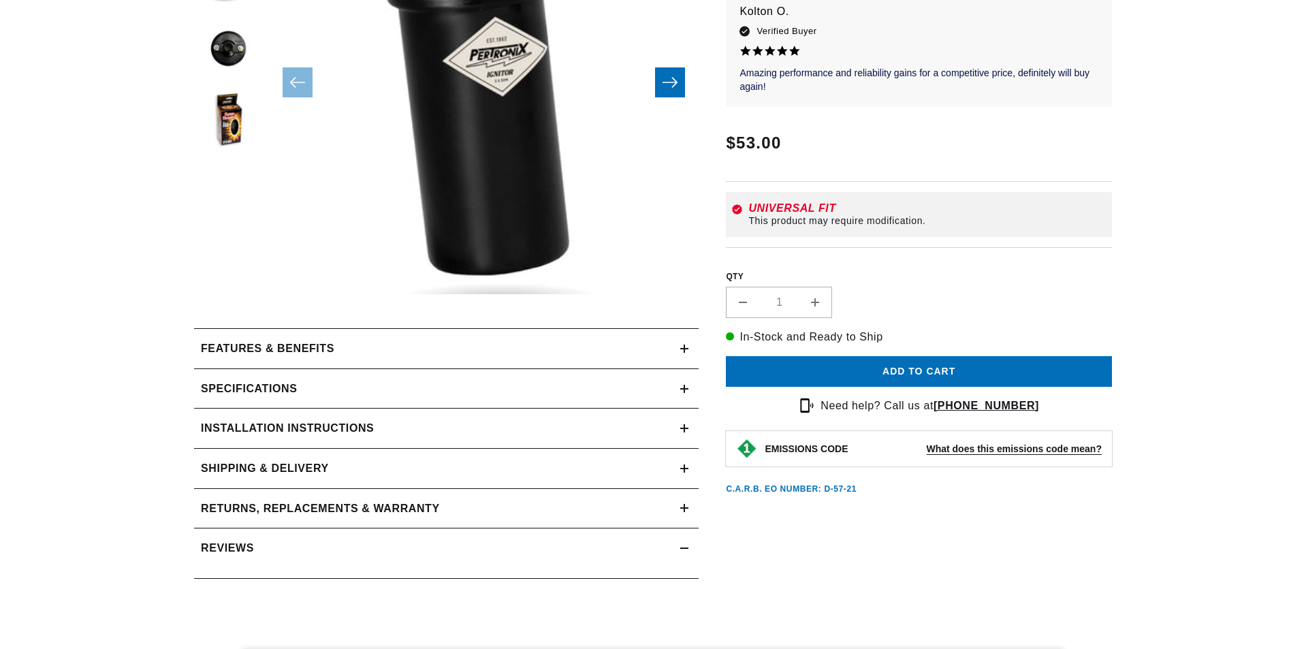
scroll to position [340, 0]
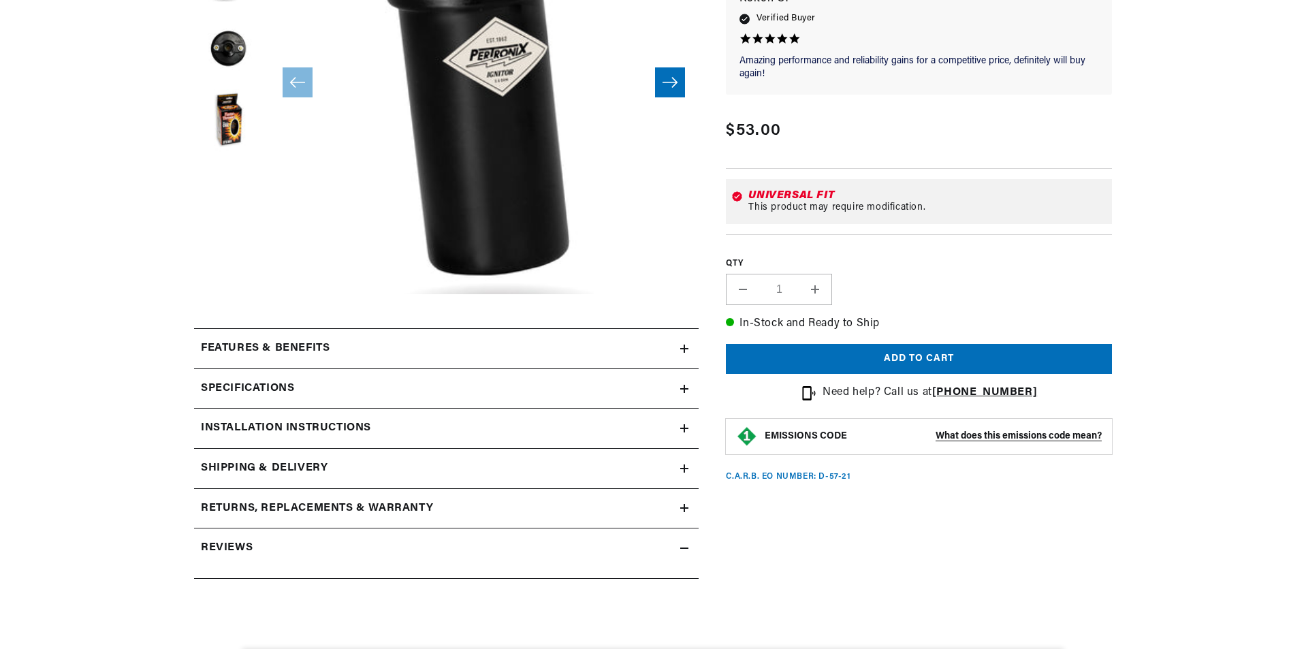
click at [428, 339] on summary "Features & Benefits" at bounding box center [446, 348] width 505 height 39
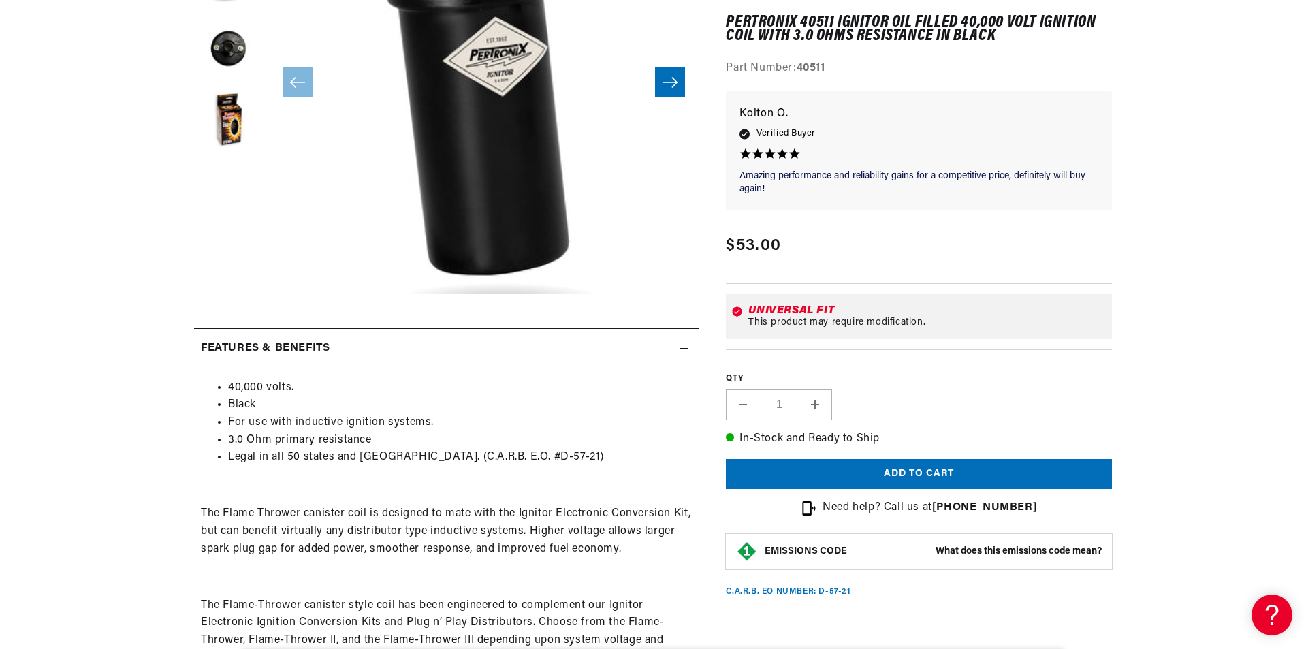
scroll to position [0, 0]
